Goal: Share content

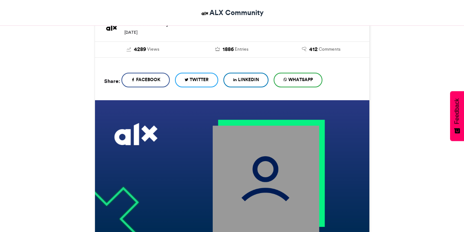
scroll to position [131, 0]
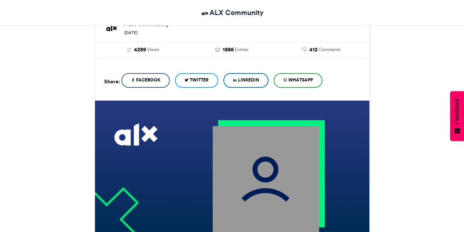
click at [246, 78] on span "LinkedIn" at bounding box center [248, 80] width 21 height 7
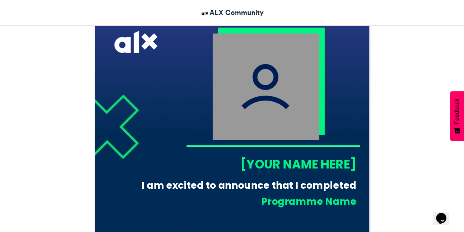
scroll to position [223, 0]
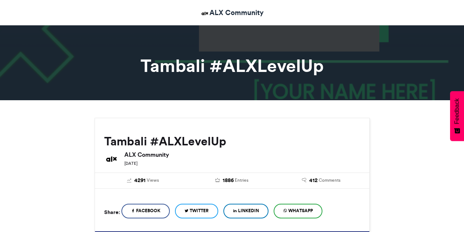
click at [294, 211] on span "WhatsApp" at bounding box center [300, 210] width 25 height 7
